Goal: Check status: Check status

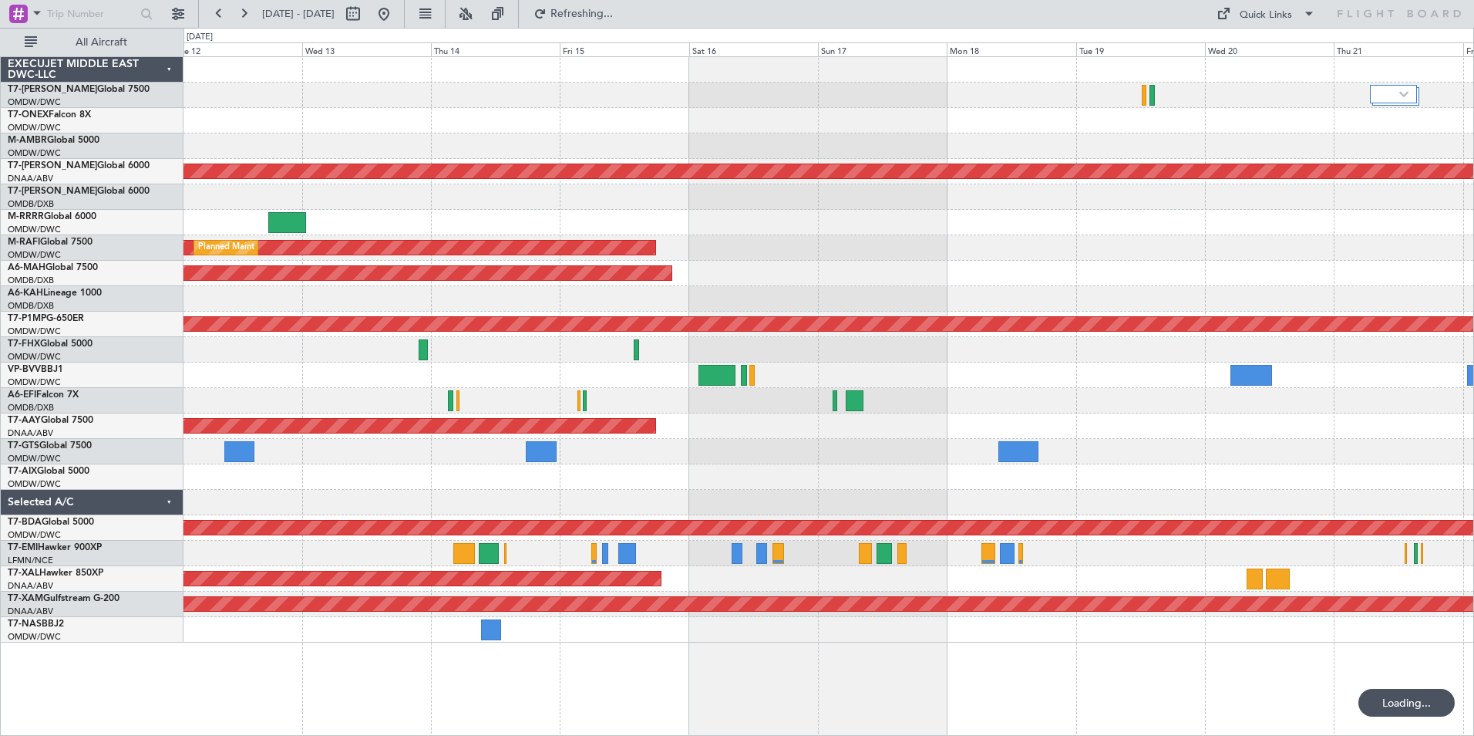
click at [615, 722] on div "Unplanned Maint Dubai (Al Maktoum Intl) Planned Maint Dubai (Al Maktoum Intl) P…" at bounding box center [829, 395] width 1291 height 679
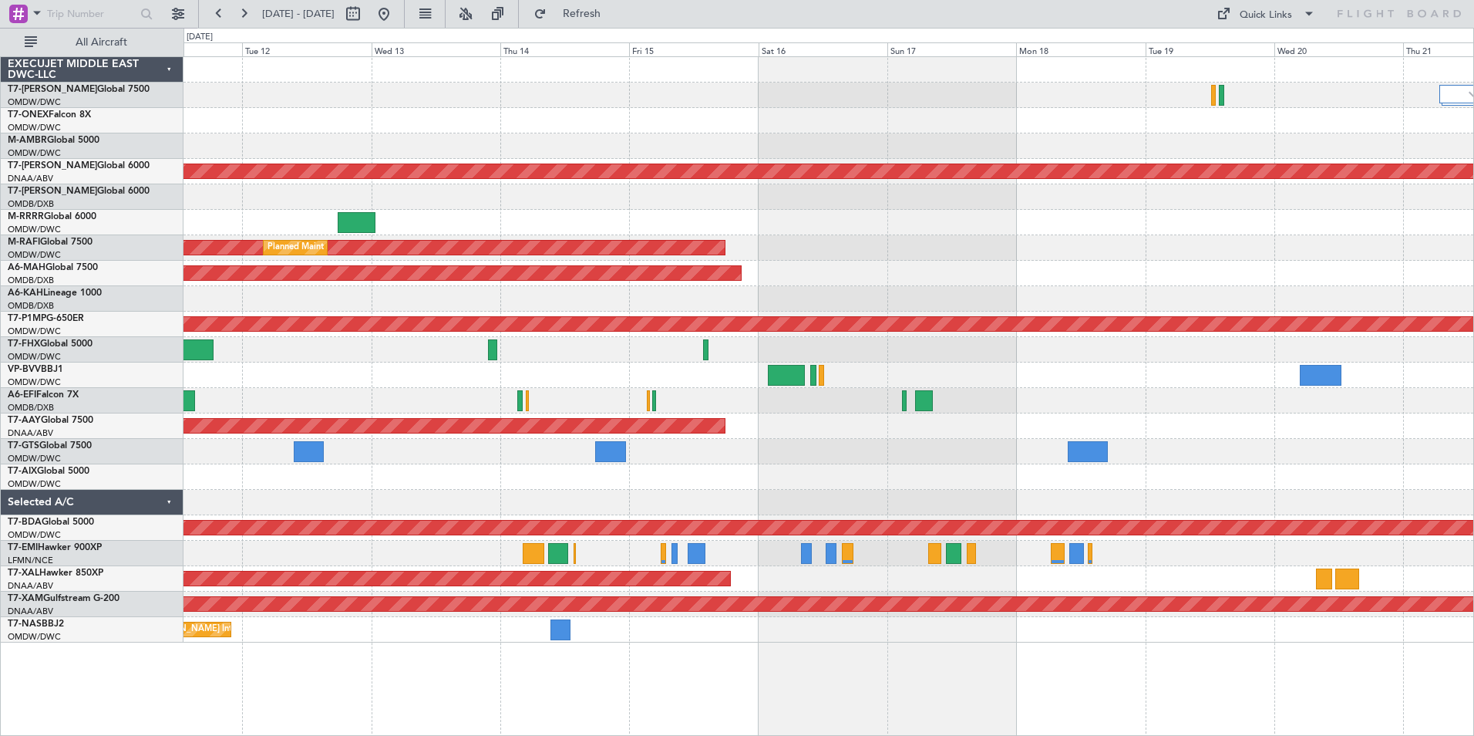
click at [689, 716] on div "Unplanned Maint Dubai (Al Maktoum Intl) Planned Maint Dubai (Al Maktoum Intl) P…" at bounding box center [829, 395] width 1291 height 679
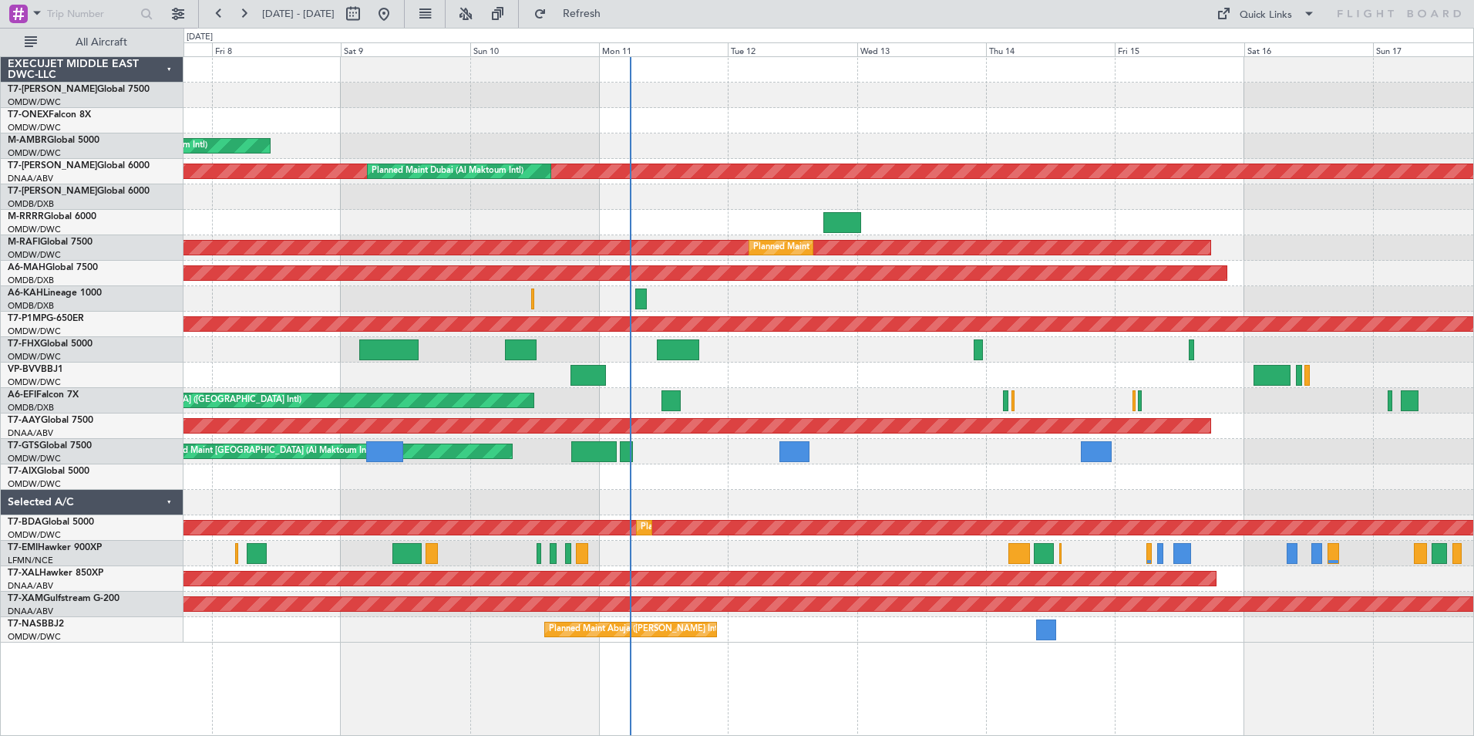
click at [960, 701] on div "Unplanned Maint Dubai (Al Maktoum Intl) Unplanned Maint Dubai (Al Maktoum Intl)…" at bounding box center [829, 395] width 1291 height 679
